Goal: Contribute content

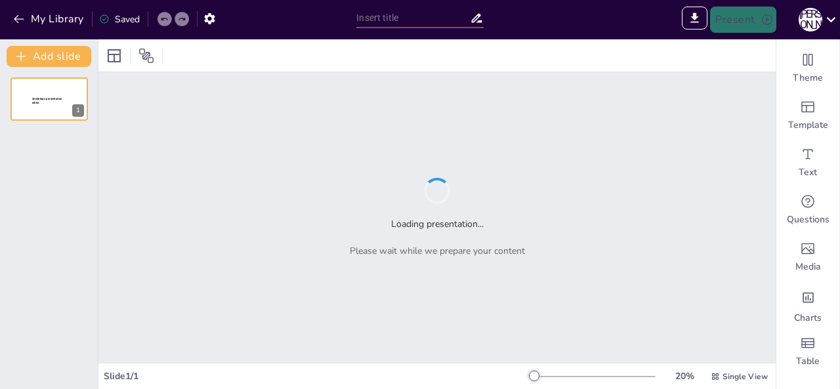
type input "Село [GEOGRAPHIC_DATA]: Фотографії та краєвиди"
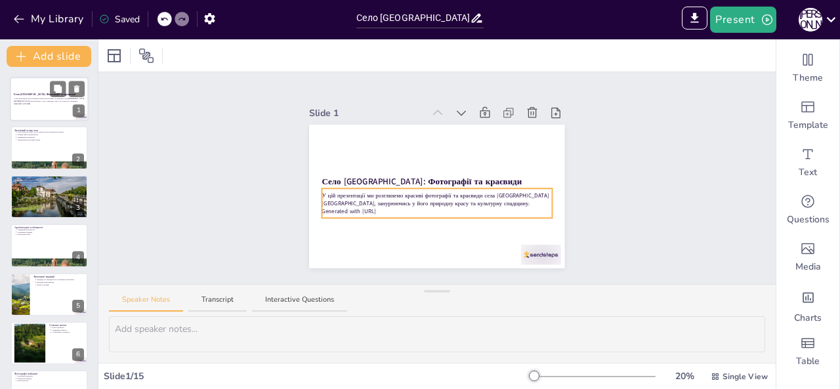
click at [47, 98] on p "У цій презентації ми розглянемо красиві фотографії та краєвиди села [GEOGRAPHIC…" at bounding box center [49, 100] width 71 height 5
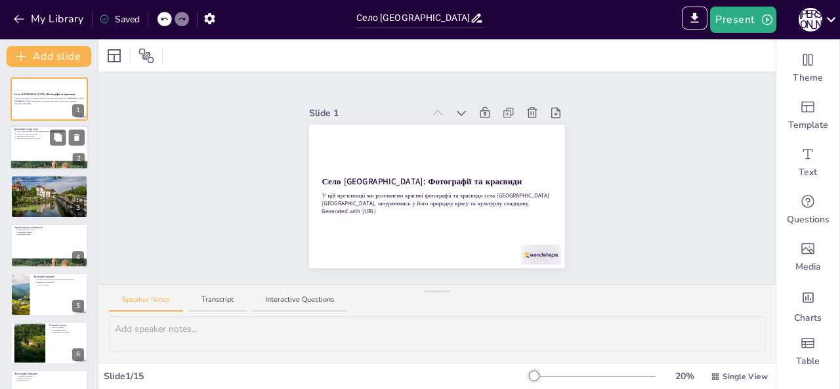
click at [47, 141] on div at bounding box center [49, 148] width 79 height 45
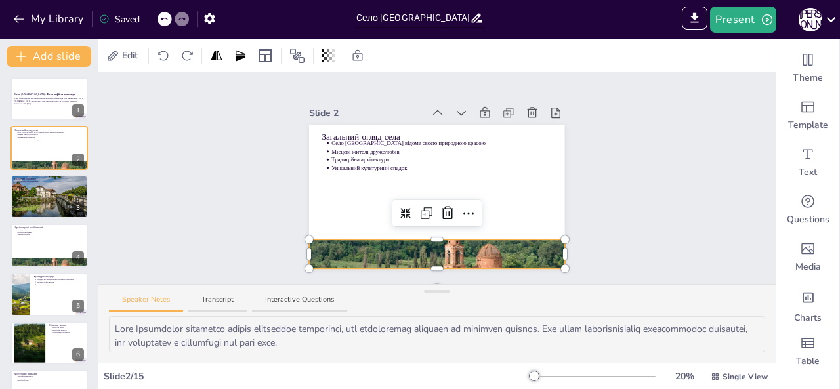
click at [434, 240] on div at bounding box center [436, 254] width 255 height 168
click at [67, 235] on div at bounding box center [67, 236] width 35 height 16
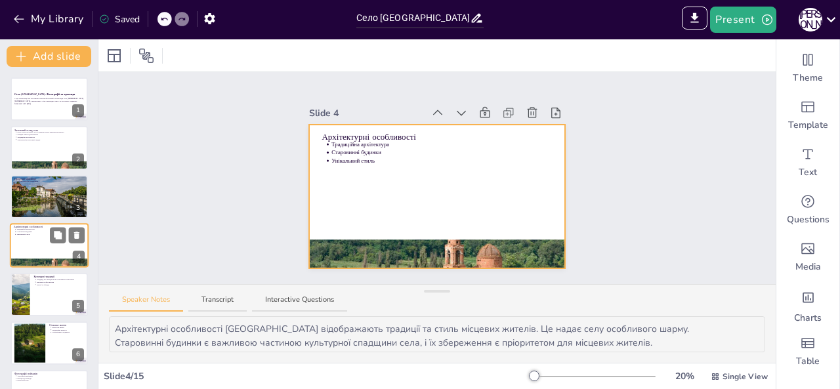
scroll to position [17, 0]
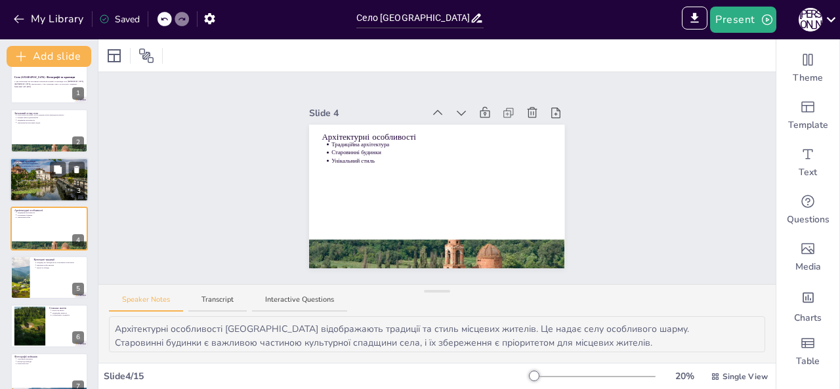
click at [38, 182] on div at bounding box center [49, 179] width 79 height 52
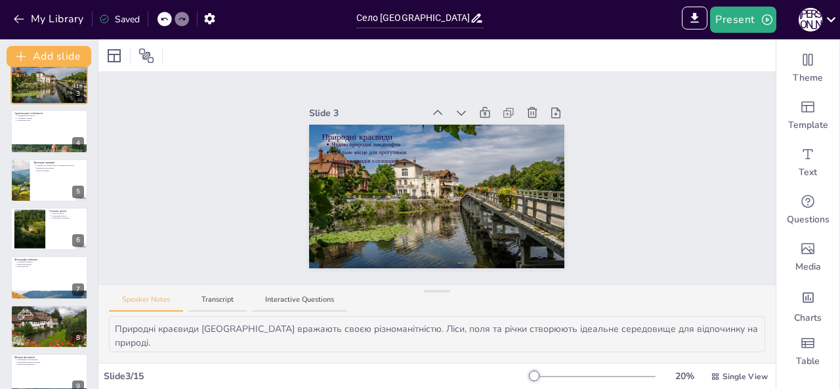
scroll to position [119, 0]
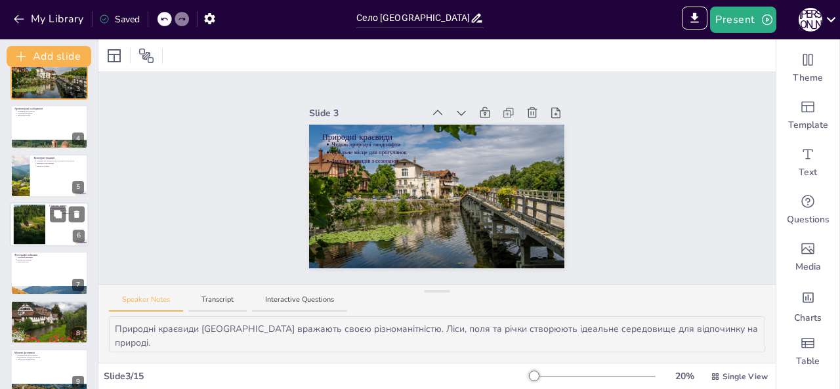
click at [26, 218] on div at bounding box center [29, 225] width 60 height 40
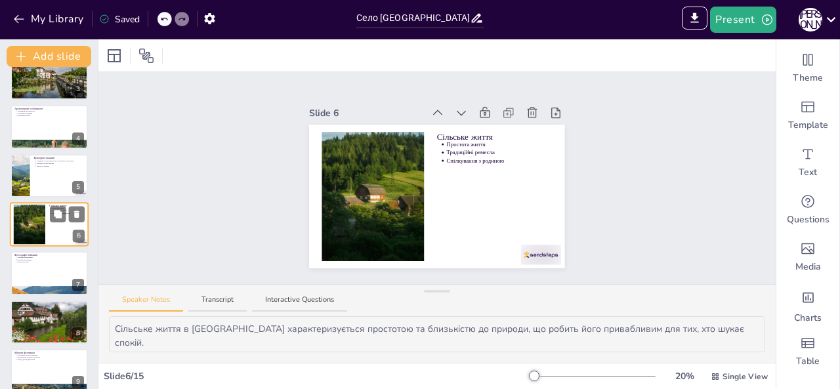
scroll to position [115, 0]
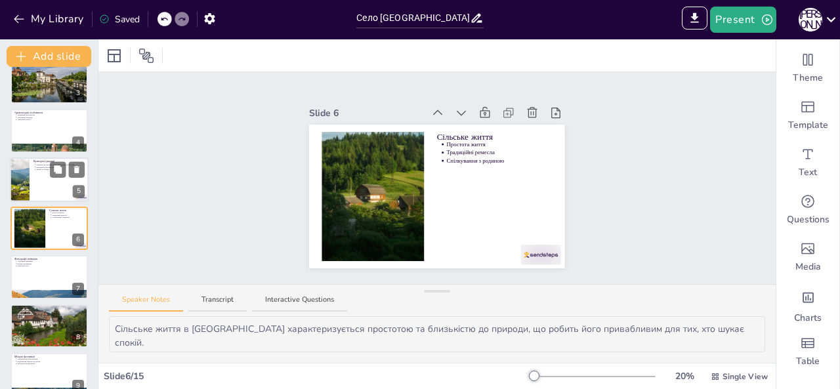
click at [32, 173] on div at bounding box center [49, 179] width 79 height 45
type textarea "Культурні традиції, що передаються з покоління в покоління, формують ідентичніс…"
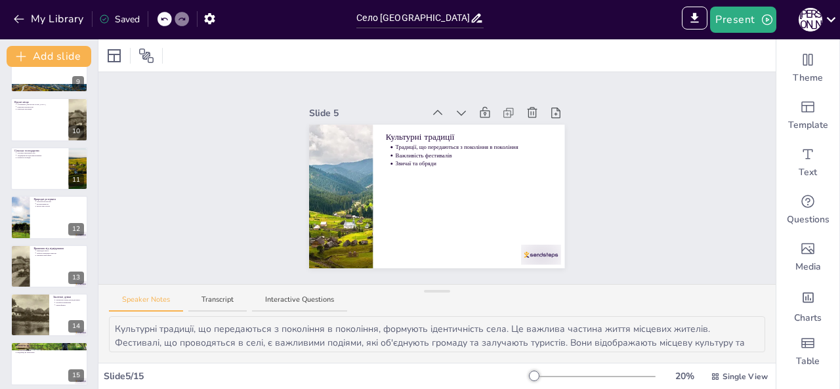
scroll to position [425, 0]
